Goal: Task Accomplishment & Management: Use online tool/utility

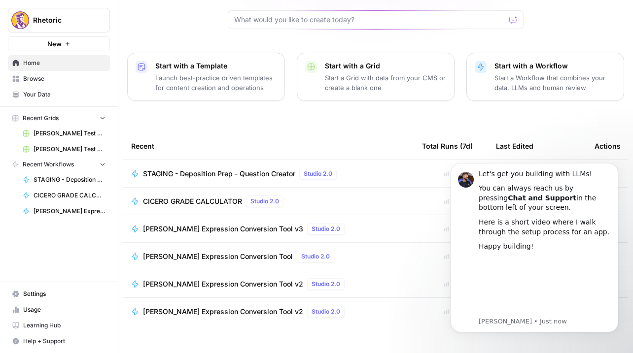
scroll to position [100, 0]
click at [215, 225] on span "[PERSON_NAME] Expression Conversion Tool v3" at bounding box center [223, 230] width 160 height 10
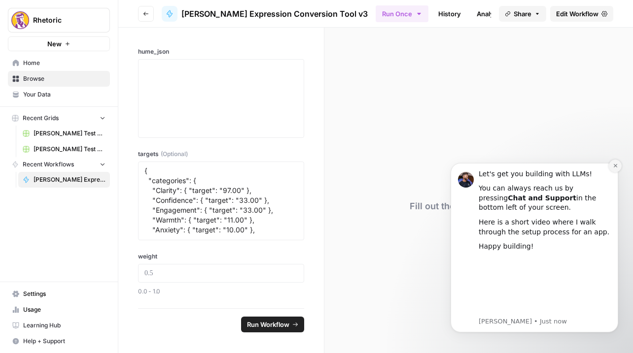
click at [614, 166] on icon "Dismiss notification" at bounding box center [614, 165] width 3 height 3
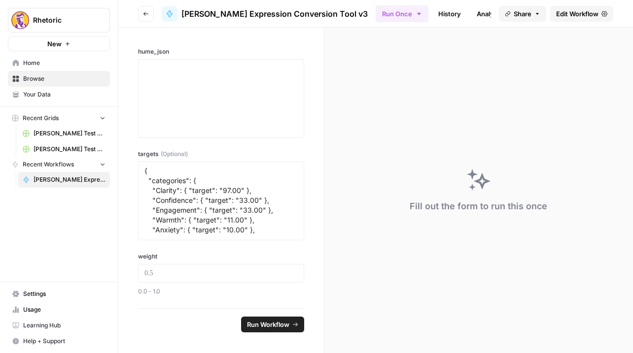
click at [515, 16] on link "Integrate" at bounding box center [535, 14] width 40 height 16
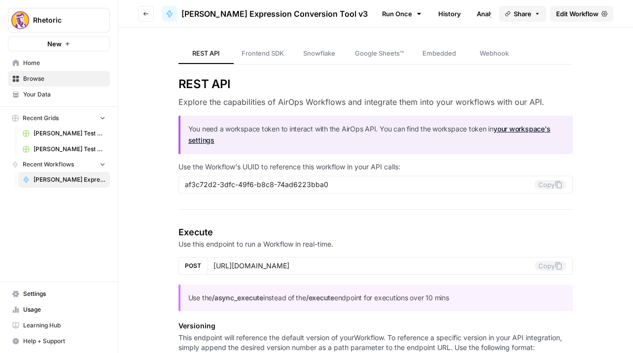
click at [470, 17] on link "Analytics" at bounding box center [490, 14] width 40 height 16
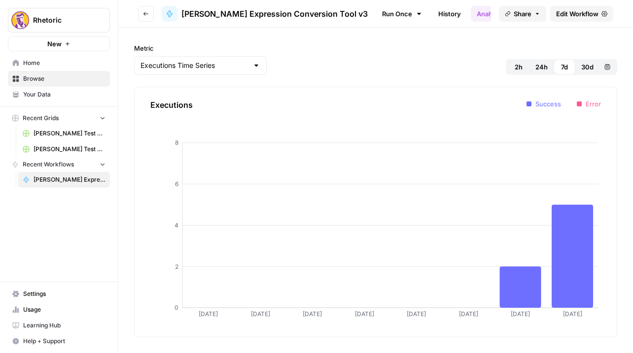
click at [432, 13] on link "History" at bounding box center [449, 14] width 34 height 16
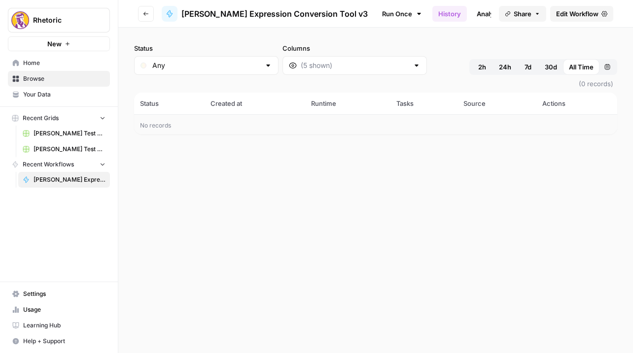
click at [65, 182] on span "[PERSON_NAME] Expression Conversion Tool v3" at bounding box center [69, 179] width 72 height 9
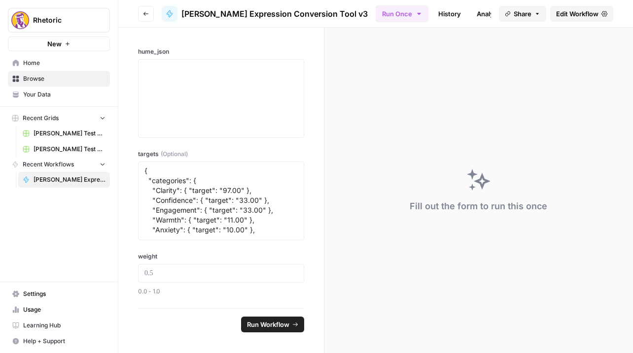
click at [568, 16] on span "Edit Workflow" at bounding box center [577, 14] width 42 height 10
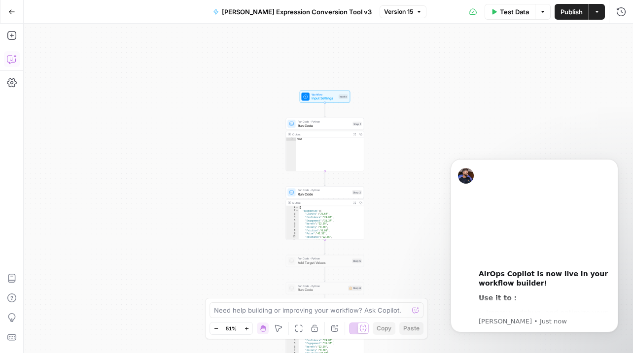
click at [9, 56] on icon "button" at bounding box center [11, 60] width 8 height 8
